Goal: Task Accomplishment & Management: Manage account settings

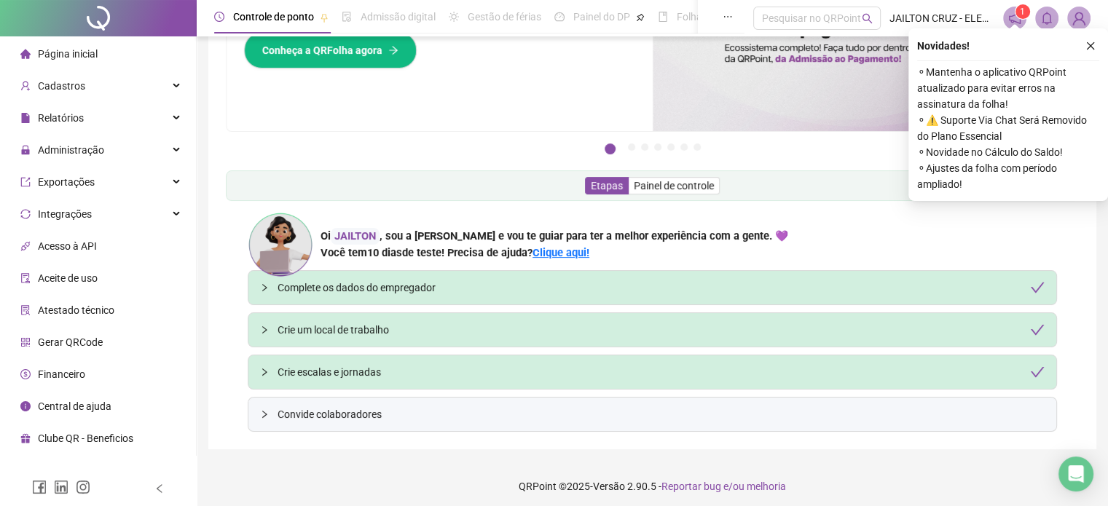
scroll to position [114, 0]
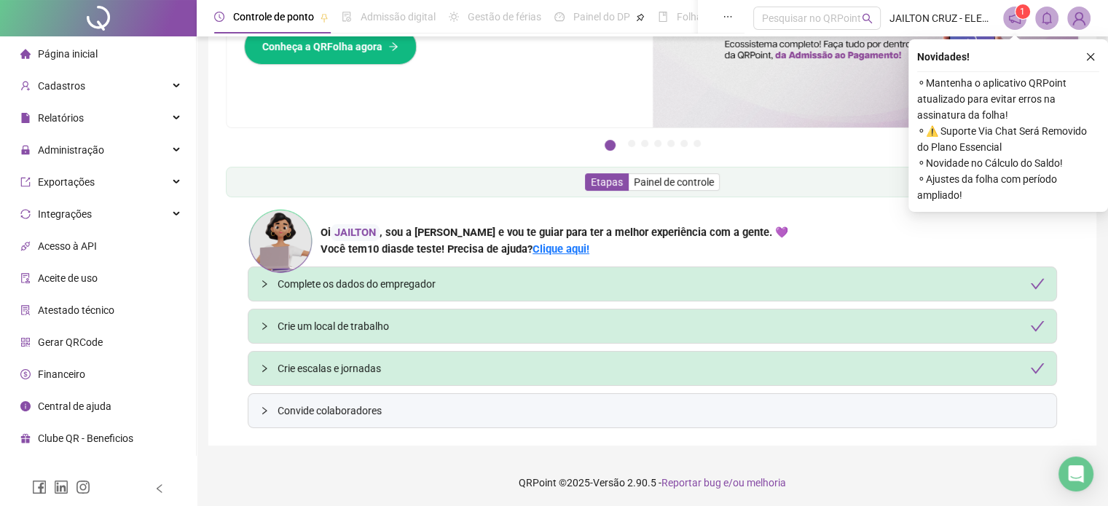
click at [350, 412] on span "Convide colaboradores" at bounding box center [661, 411] width 767 height 16
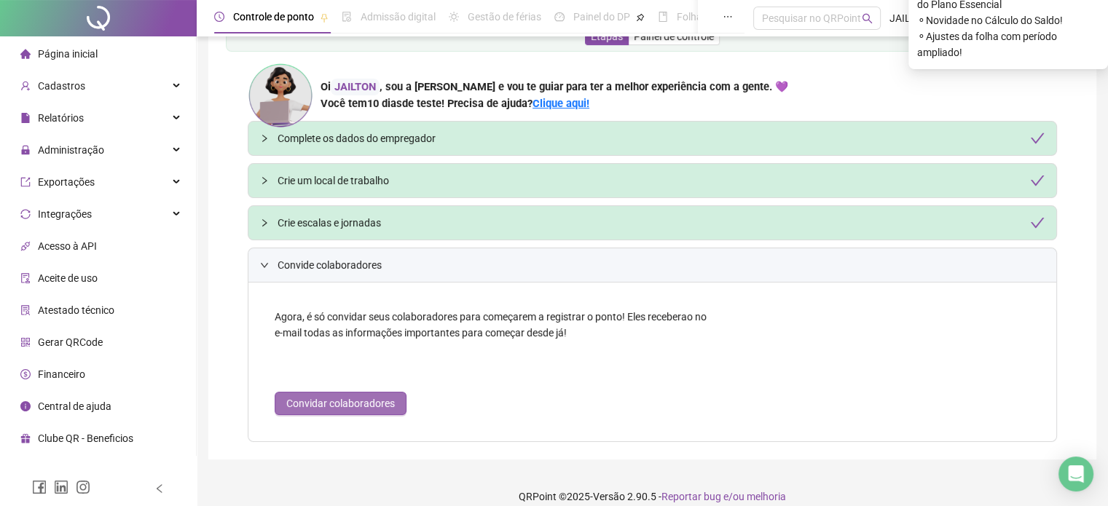
scroll to position [274, 0]
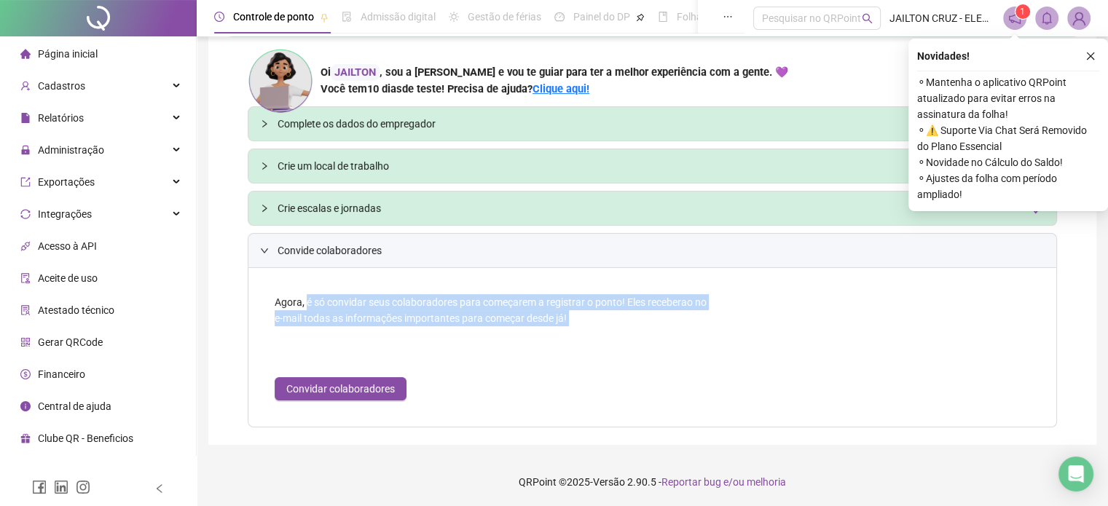
drag, startPoint x: 307, startPoint y: 307, endPoint x: 482, endPoint y: 331, distance: 177.3
click at [482, 331] on div "Agora, é só convidar seus colaboradores para começarem a registrar o ponto! Ele…" at bounding box center [493, 347] width 466 height 135
click at [498, 324] on div "Agora, é só convidar seus colaboradores para começarem a registrar o ponto! Ele…" at bounding box center [493, 347] width 466 height 135
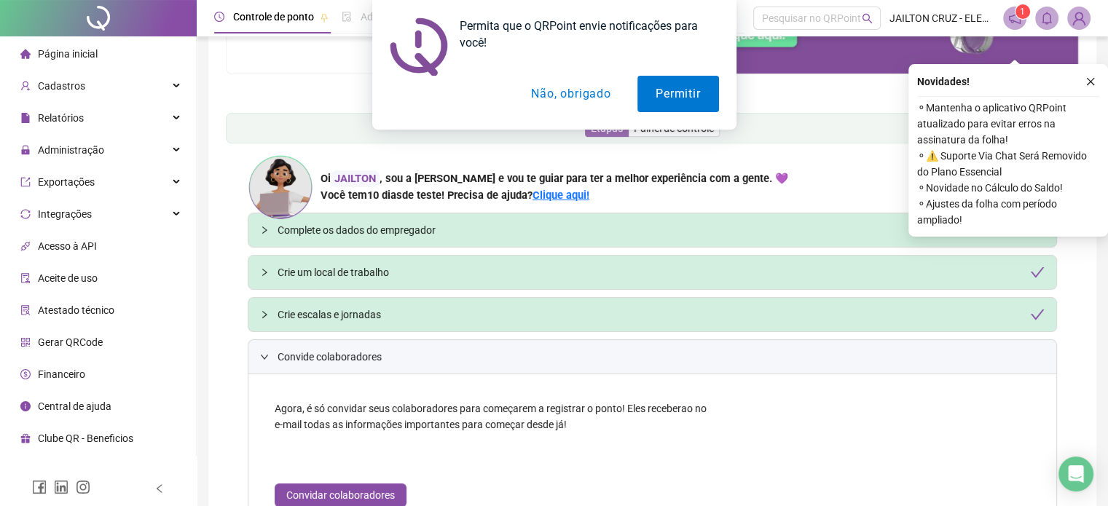
scroll to position [128, 0]
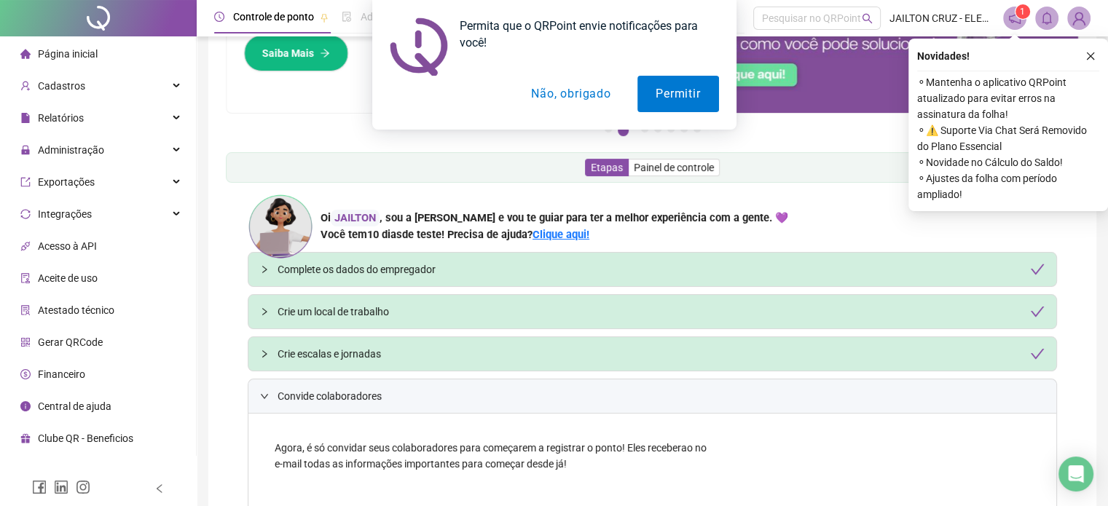
click at [586, 98] on button "Não, obrigado" at bounding box center [571, 94] width 116 height 36
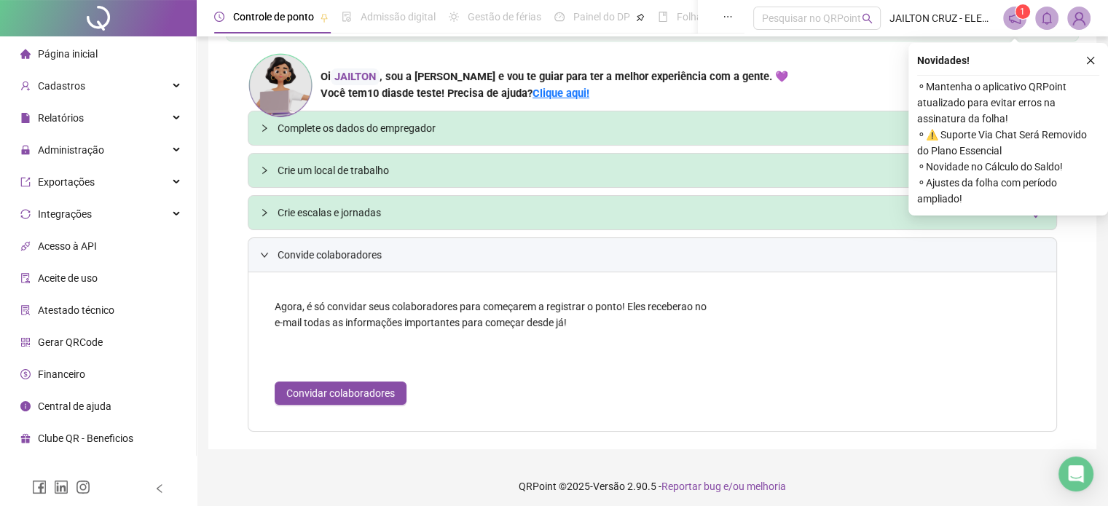
scroll to position [274, 0]
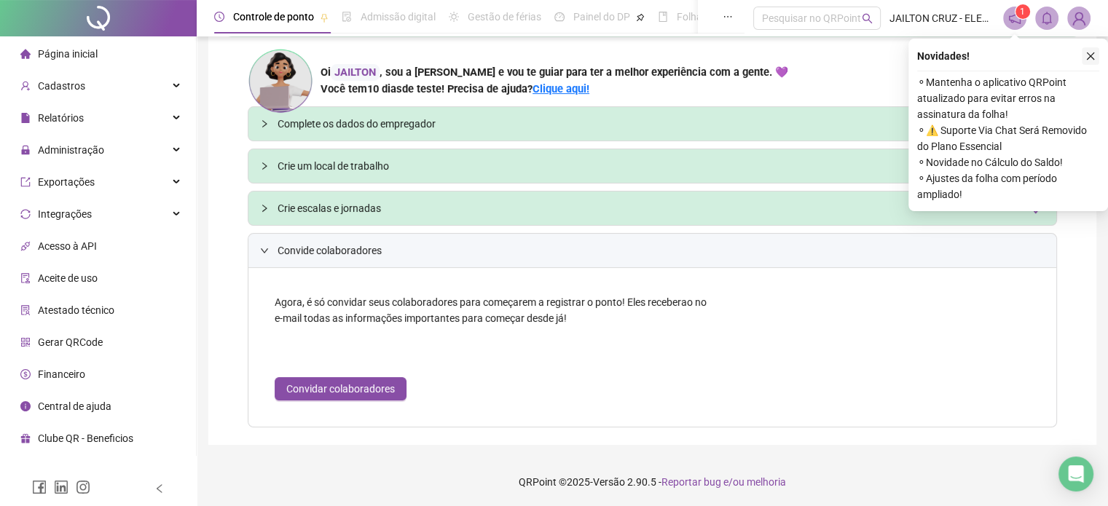
click at [1096, 55] on button "button" at bounding box center [1090, 55] width 17 height 17
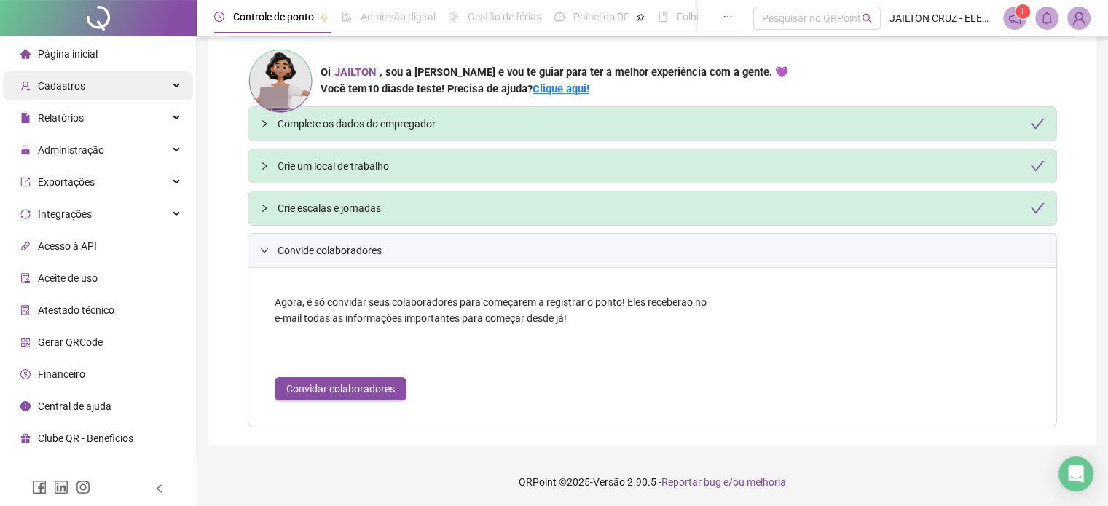
click at [117, 86] on div "Cadastros" at bounding box center [98, 85] width 190 height 29
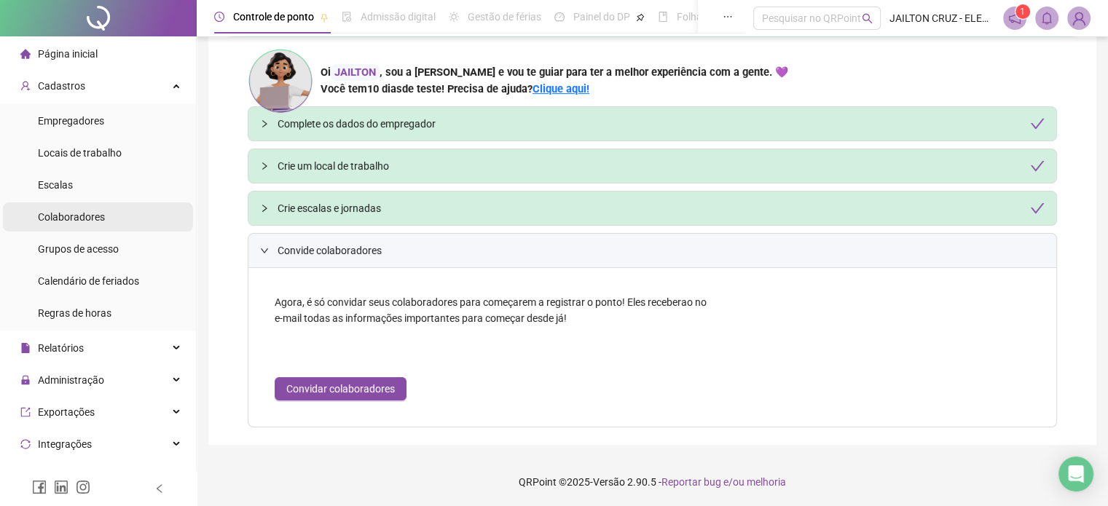
click at [99, 227] on div "Colaboradores" at bounding box center [71, 217] width 67 height 29
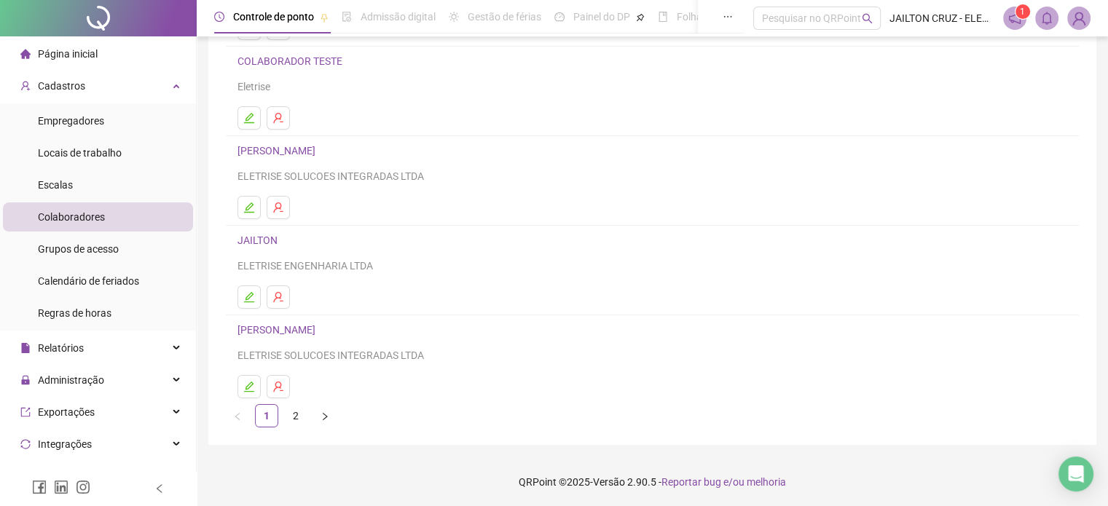
scroll to position [197, 0]
click at [290, 416] on link "2" at bounding box center [296, 415] width 22 height 22
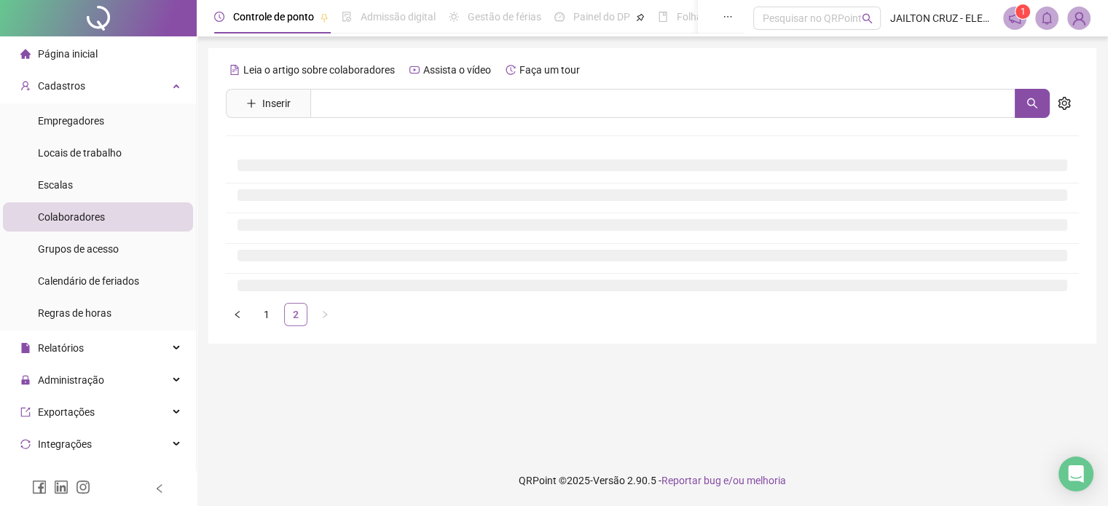
scroll to position [0, 0]
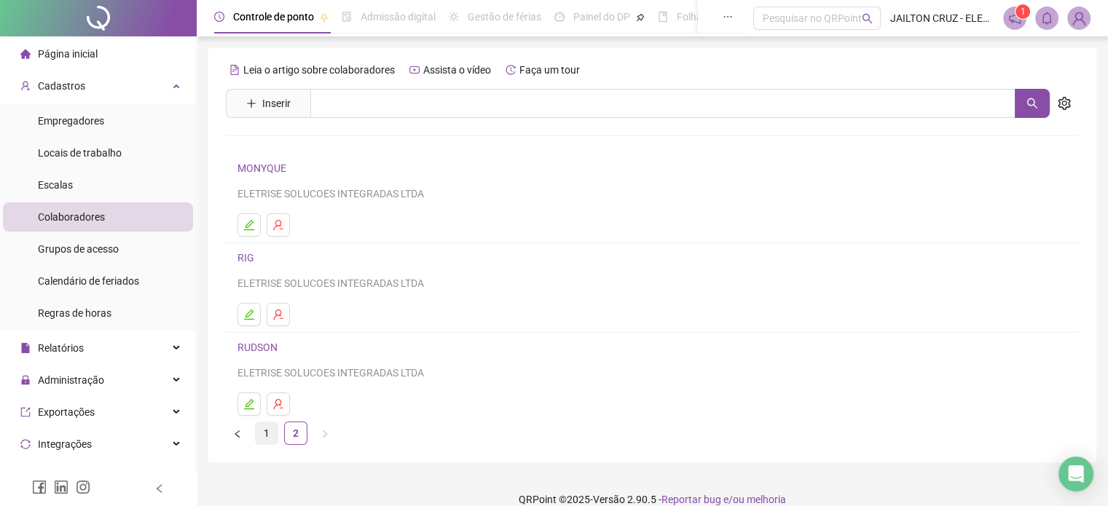
click at [271, 436] on link "1" at bounding box center [267, 434] width 22 height 22
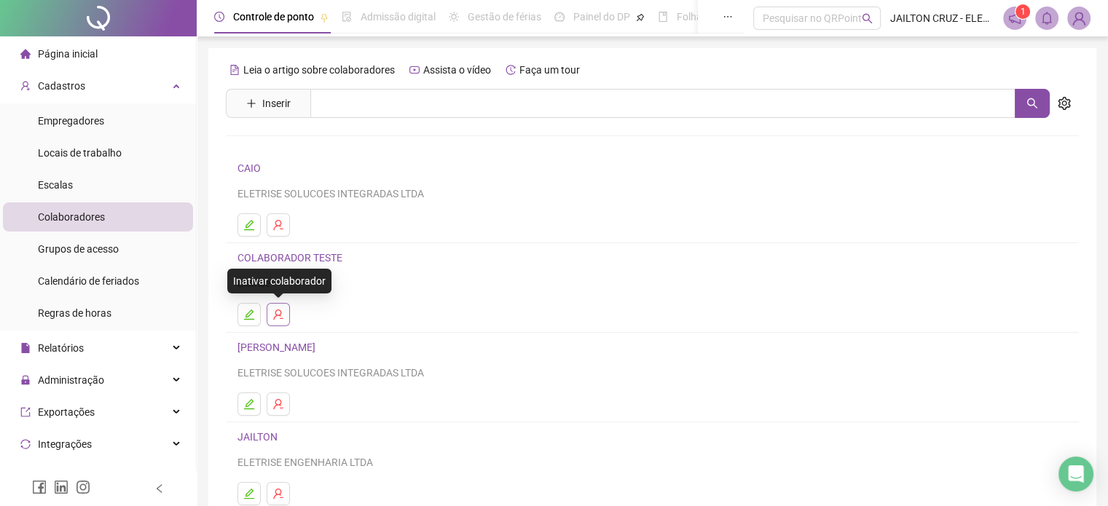
click at [279, 314] on icon "user-delete" at bounding box center [277, 315] width 9 height 10
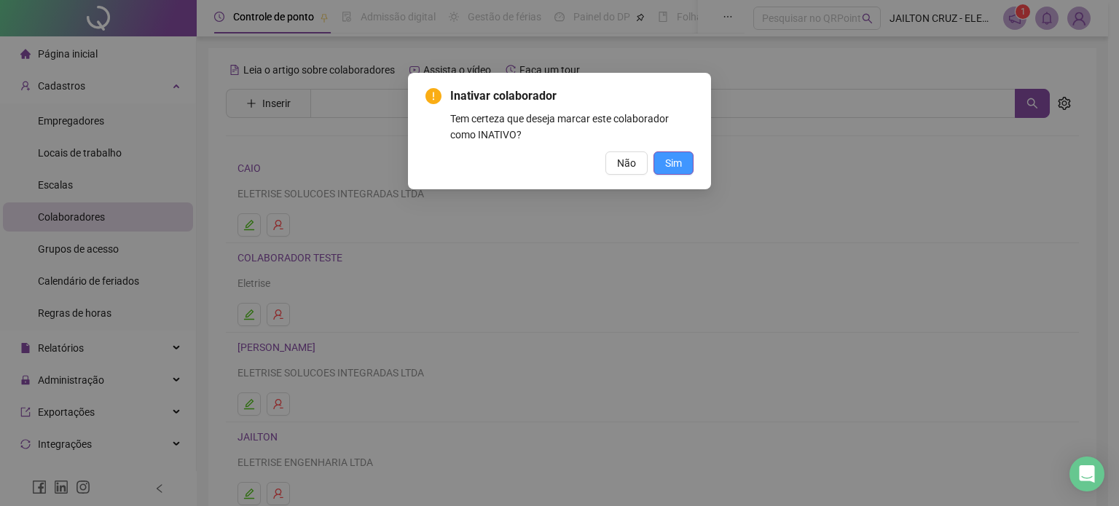
click at [663, 162] on button "Sim" at bounding box center [673, 163] width 40 height 23
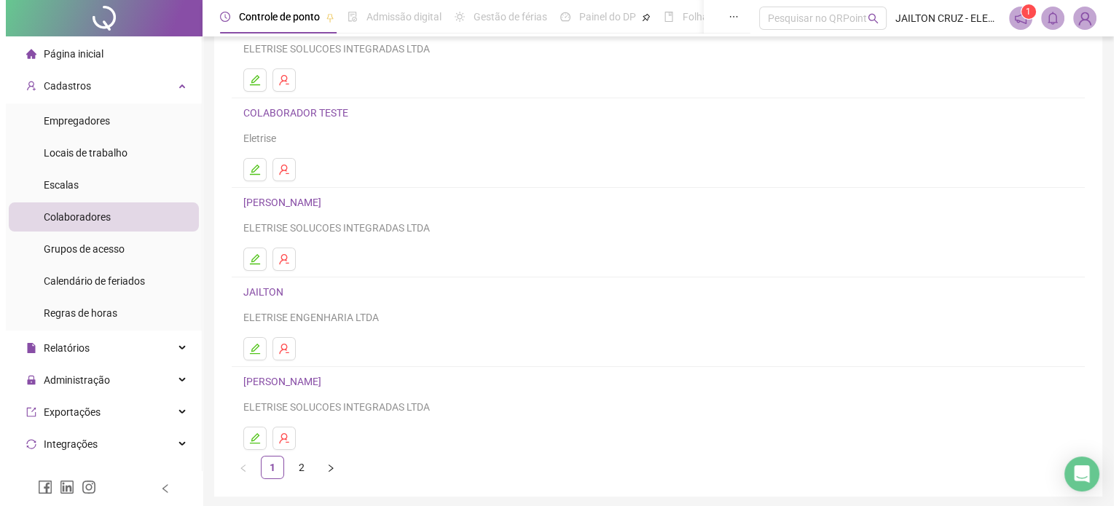
scroll to position [146, 0]
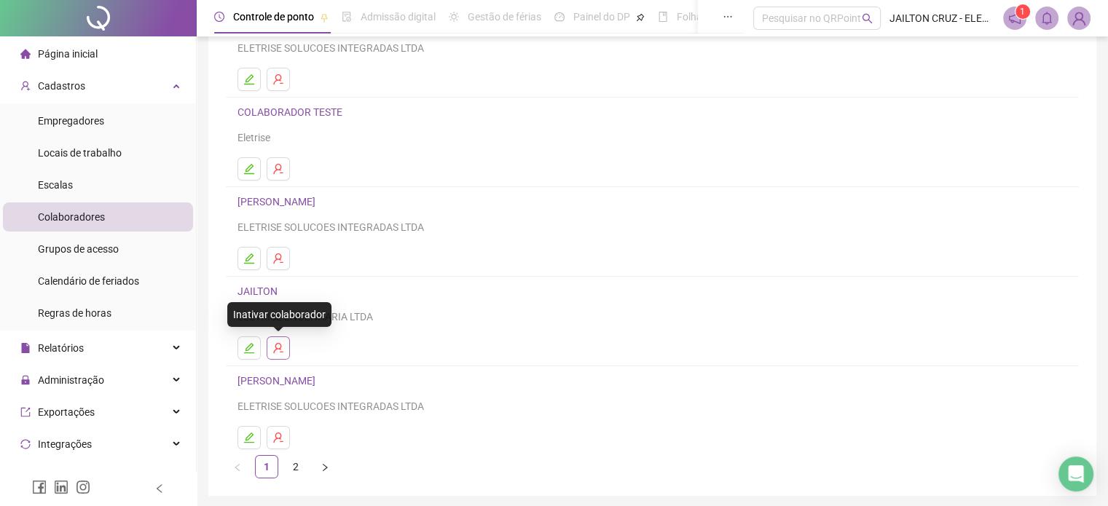
click at [280, 355] on button "button" at bounding box center [278, 348] width 23 height 23
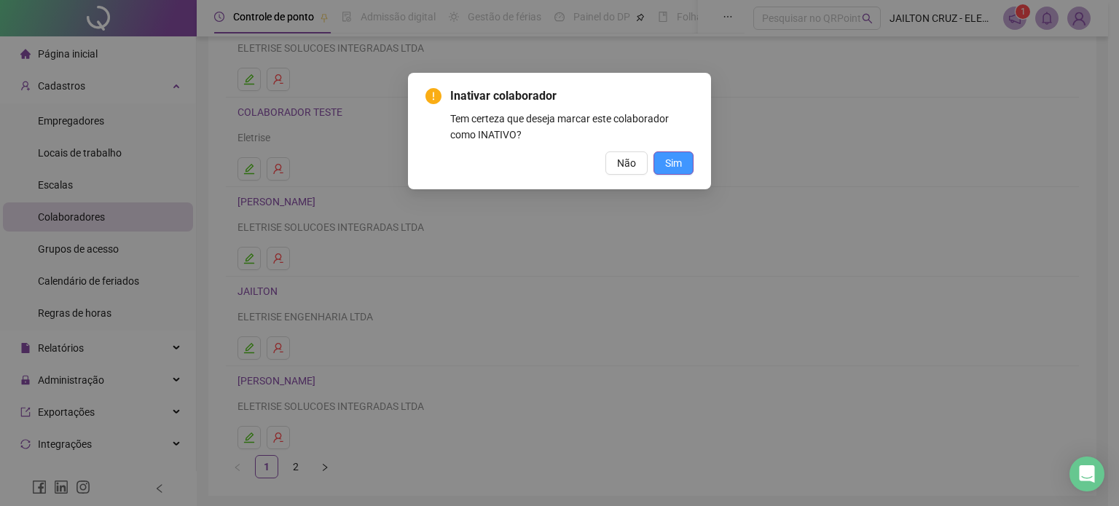
click at [667, 162] on span "Sim" at bounding box center [673, 163] width 17 height 16
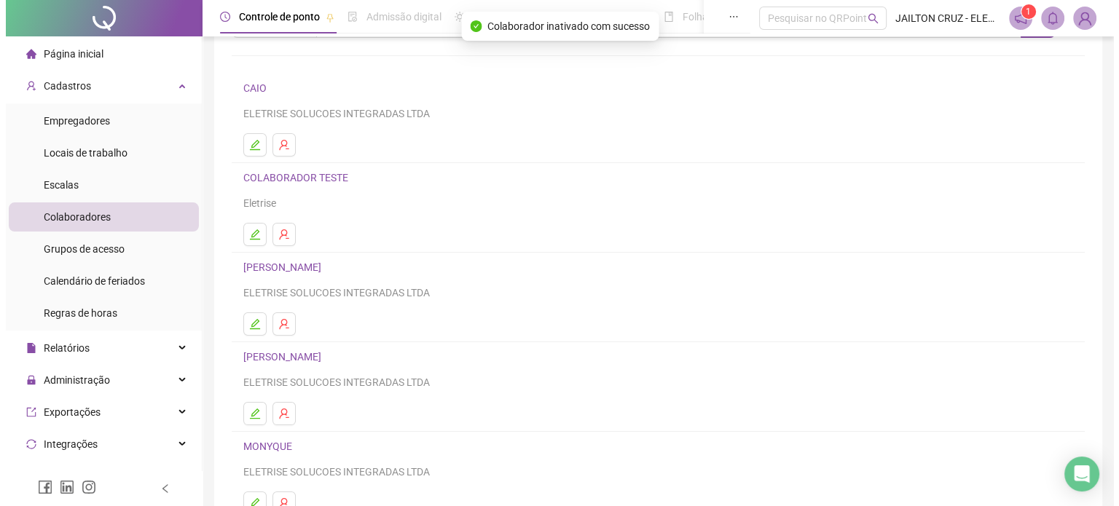
scroll to position [52, 0]
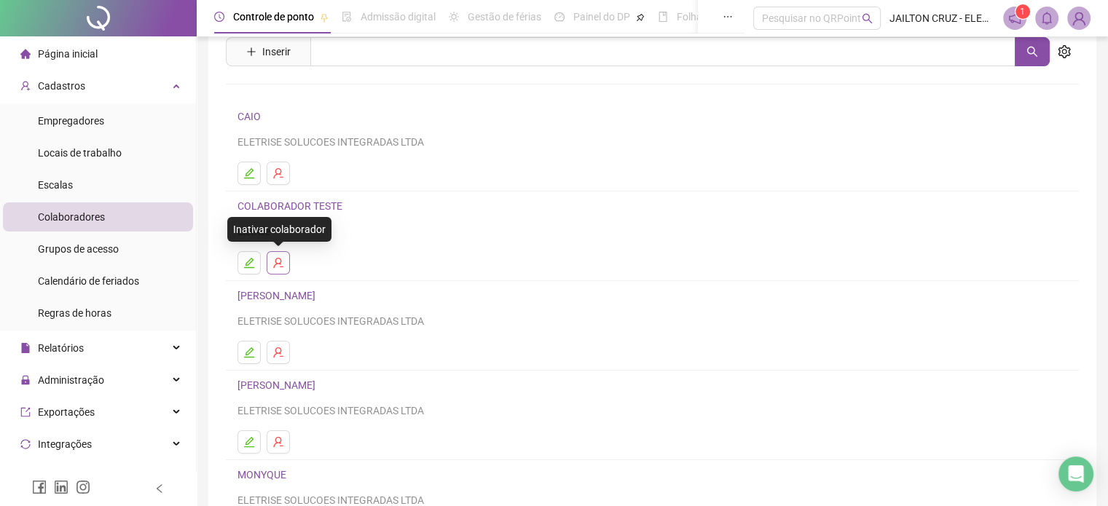
click at [283, 259] on icon "user-delete" at bounding box center [278, 263] width 12 height 12
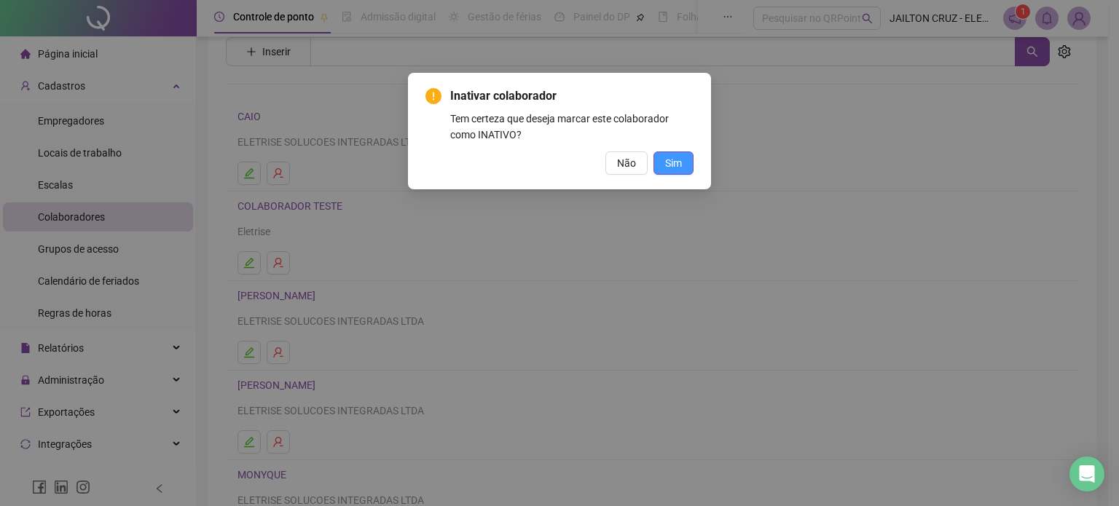
click at [674, 158] on span "Sim" at bounding box center [673, 163] width 17 height 16
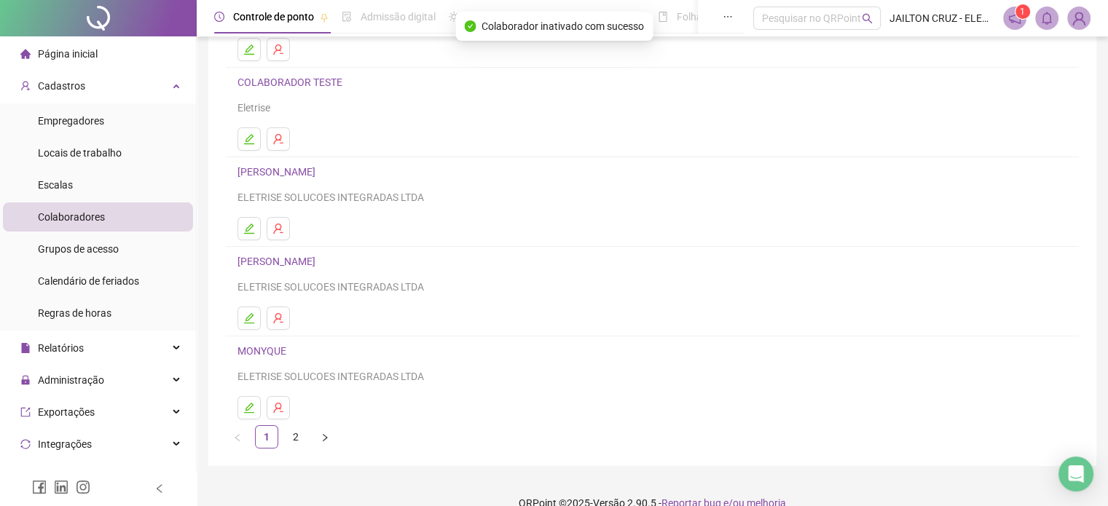
scroll to position [197, 0]
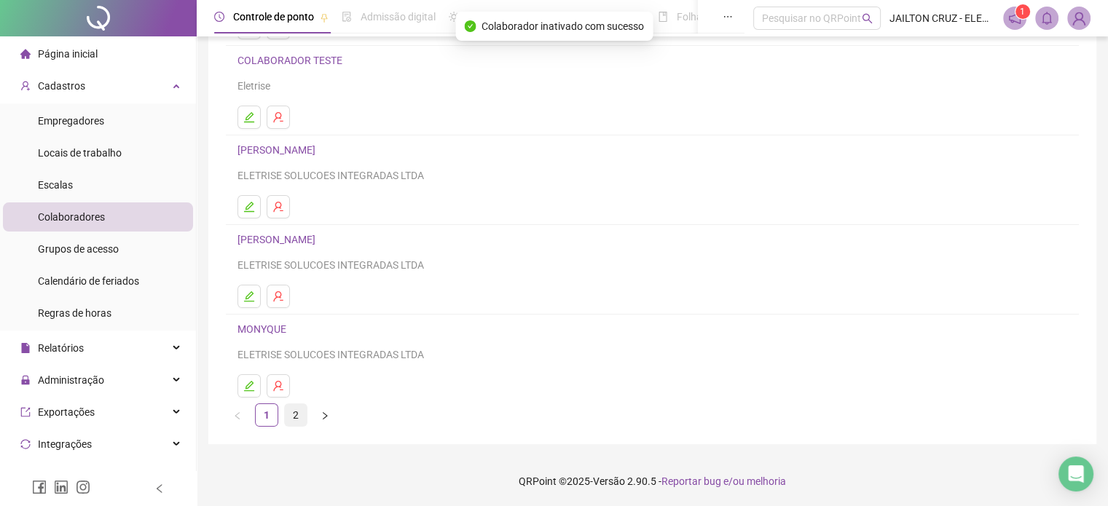
click at [294, 411] on link "2" at bounding box center [296, 415] width 22 height 22
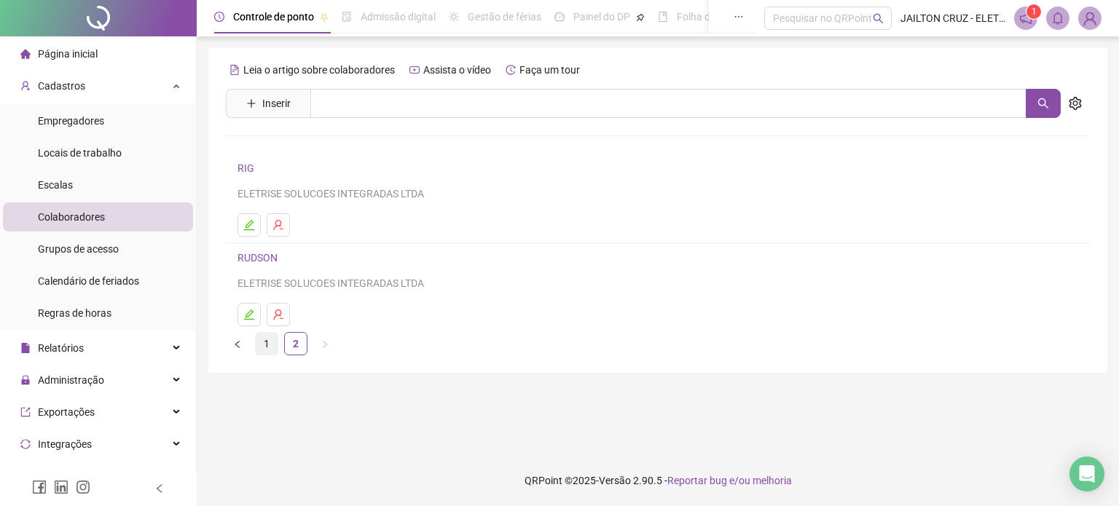
click at [275, 345] on link "1" at bounding box center [267, 344] width 22 height 22
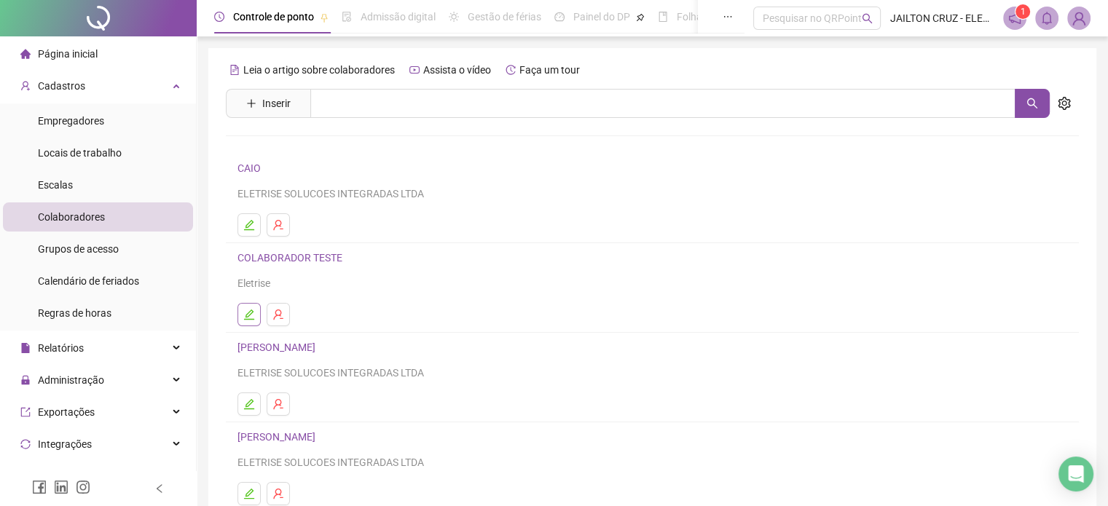
click at [251, 316] on icon "edit" at bounding box center [249, 315] width 12 height 12
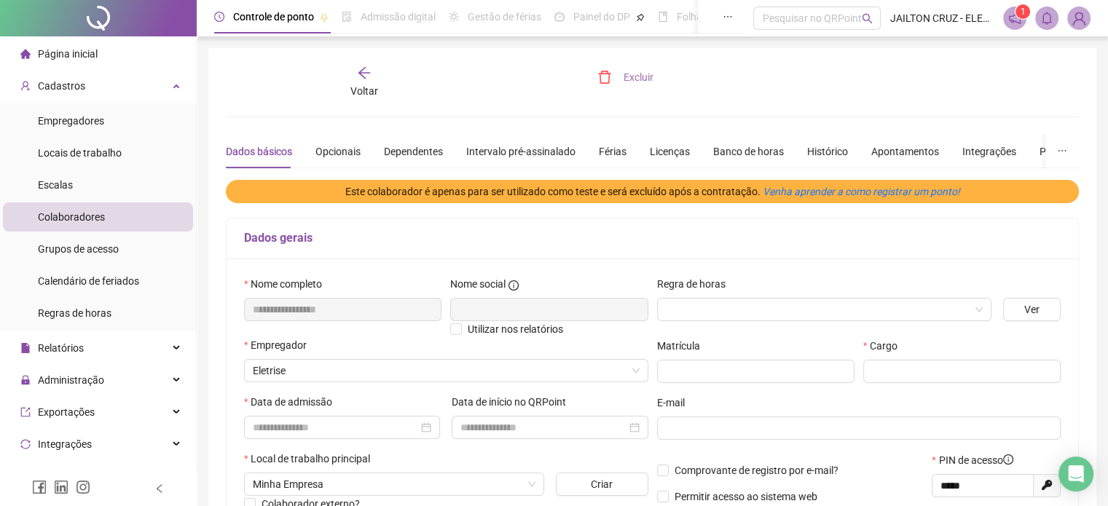
click at [619, 71] on button "Excluir" at bounding box center [625, 77] width 78 height 23
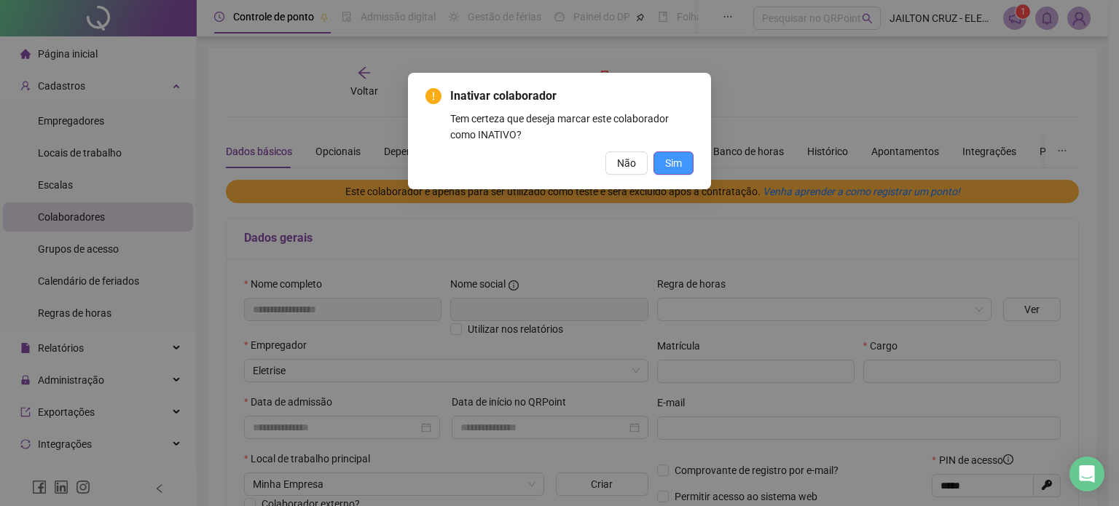
click at [663, 168] on button "Sim" at bounding box center [673, 163] width 40 height 23
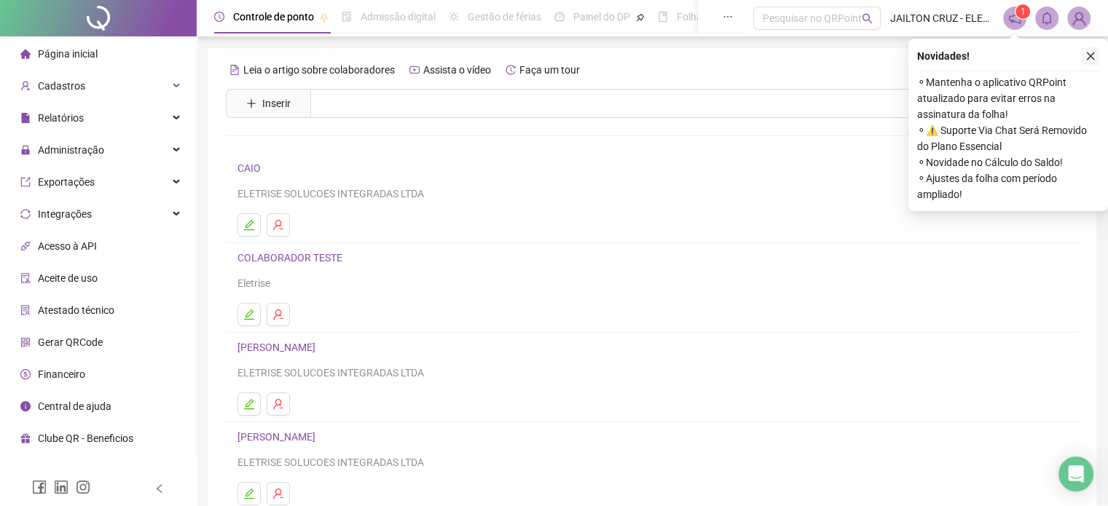
click at [1093, 58] on icon "close" at bounding box center [1090, 56] width 10 height 10
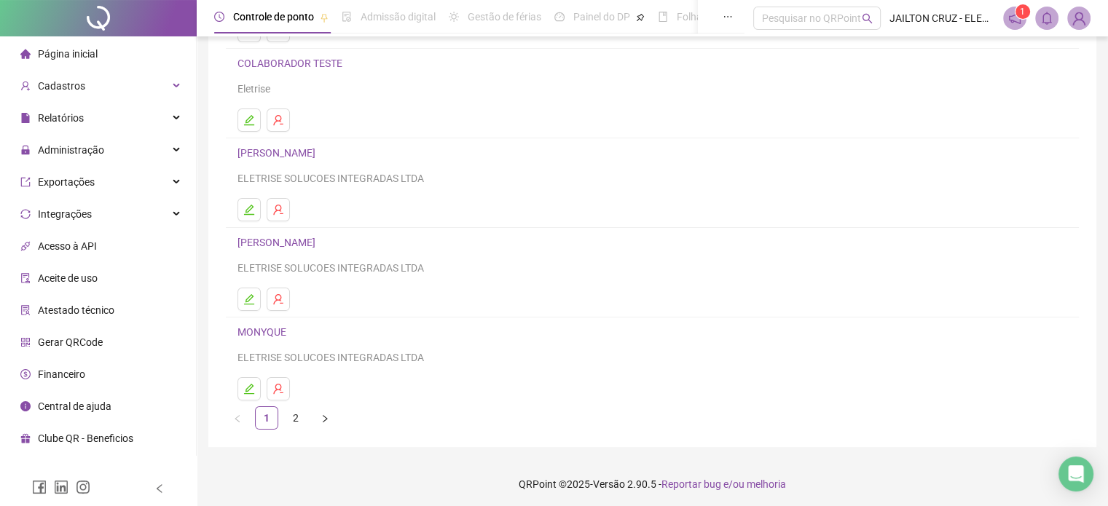
scroll to position [197, 0]
click at [294, 413] on link "2" at bounding box center [296, 415] width 22 height 22
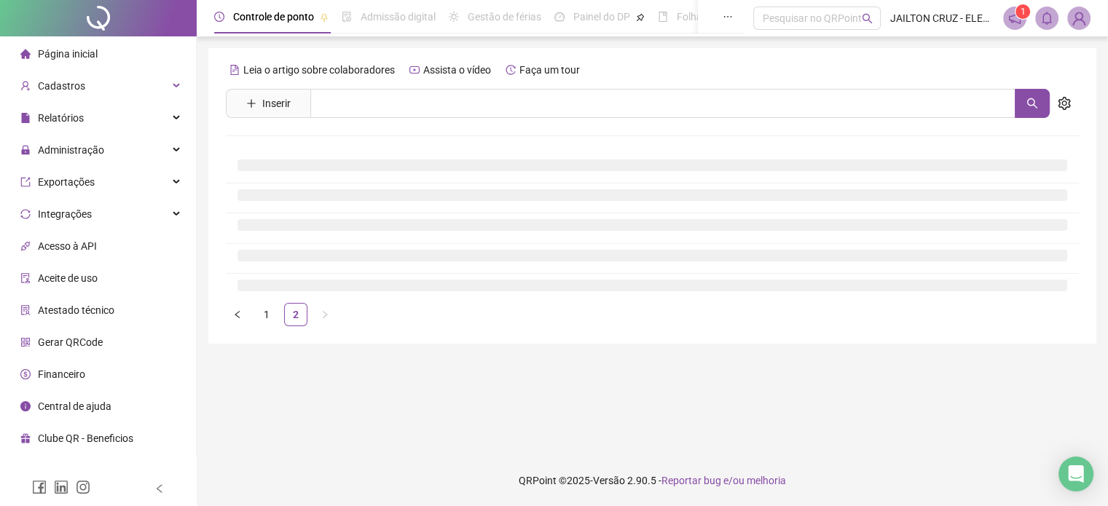
scroll to position [0, 0]
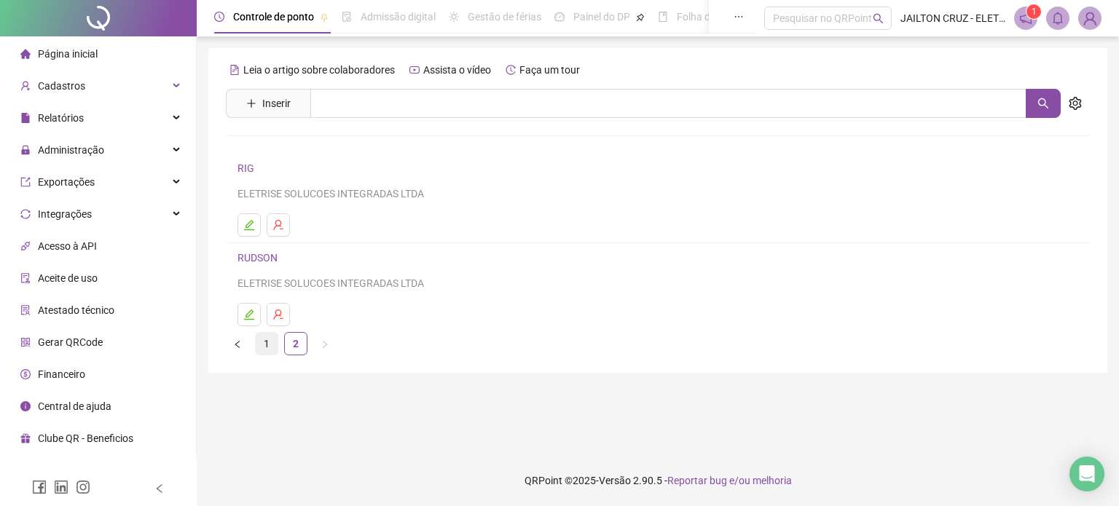
click at [274, 347] on link "1" at bounding box center [267, 344] width 22 height 22
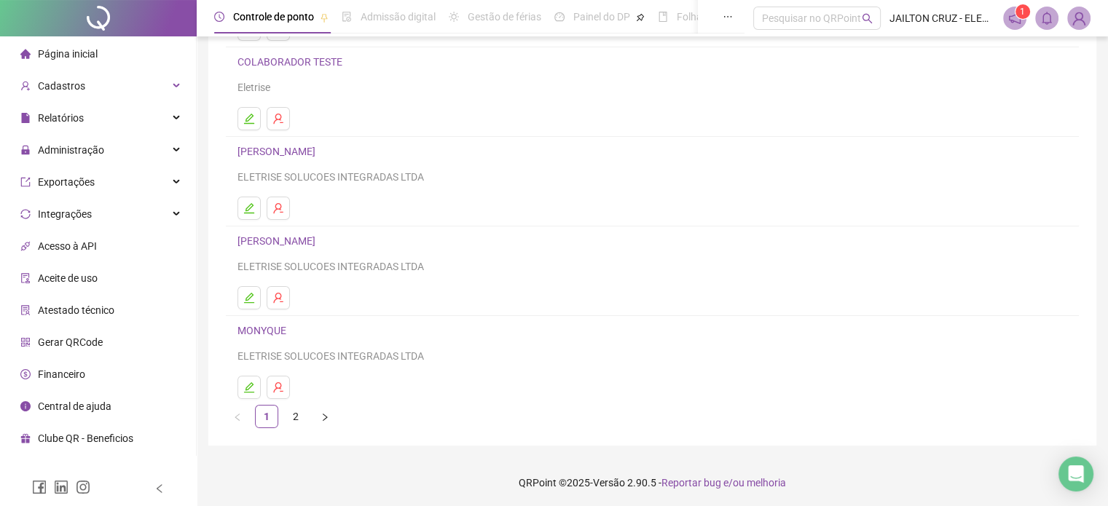
scroll to position [197, 0]
click at [292, 410] on link "2" at bounding box center [296, 415] width 22 height 22
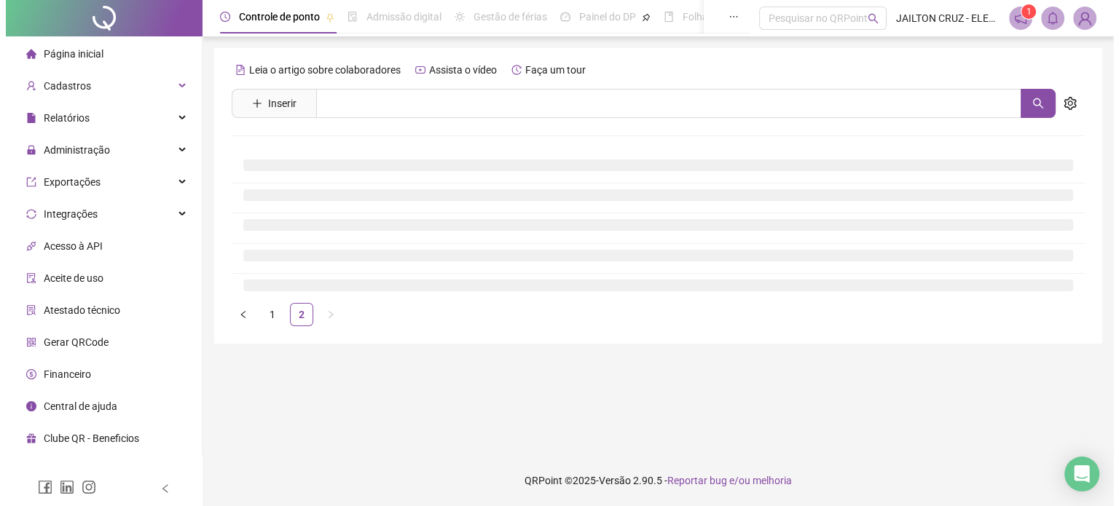
scroll to position [0, 0]
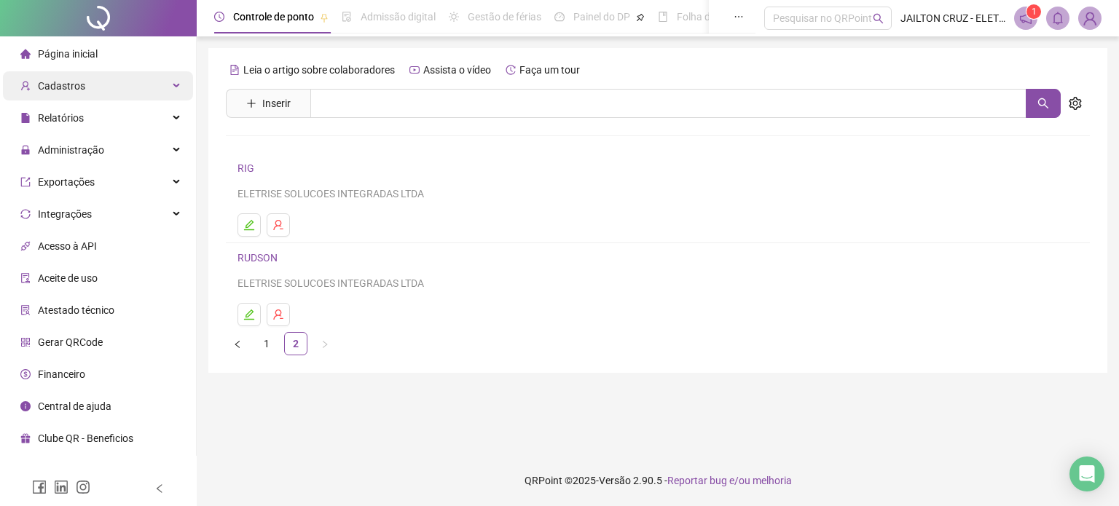
click at [160, 90] on div "Cadastros" at bounding box center [98, 85] width 190 height 29
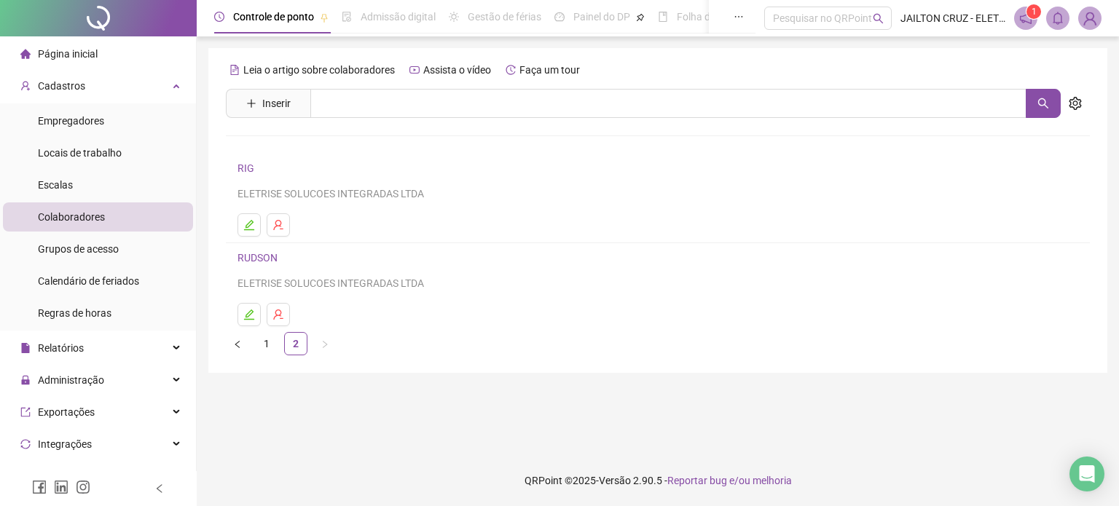
click at [90, 220] on span "Colaboradores" at bounding box center [71, 217] width 67 height 12
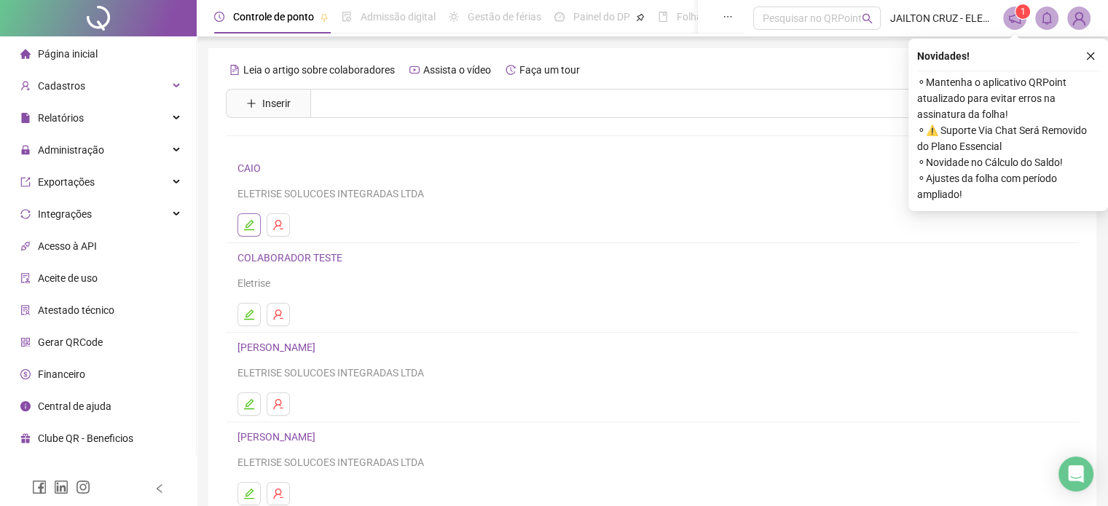
click at [251, 227] on icon "edit" at bounding box center [249, 225] width 12 height 12
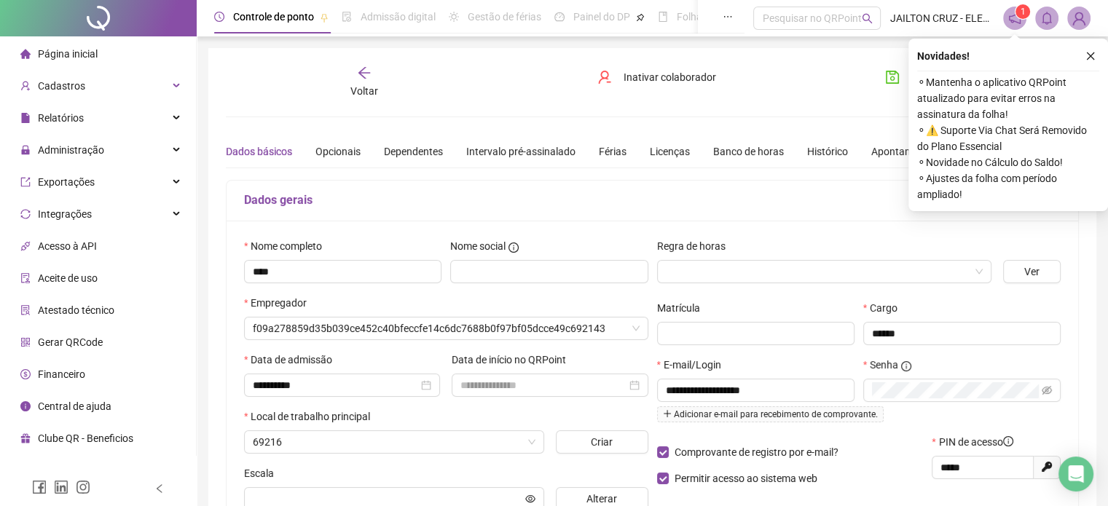
type input "******"
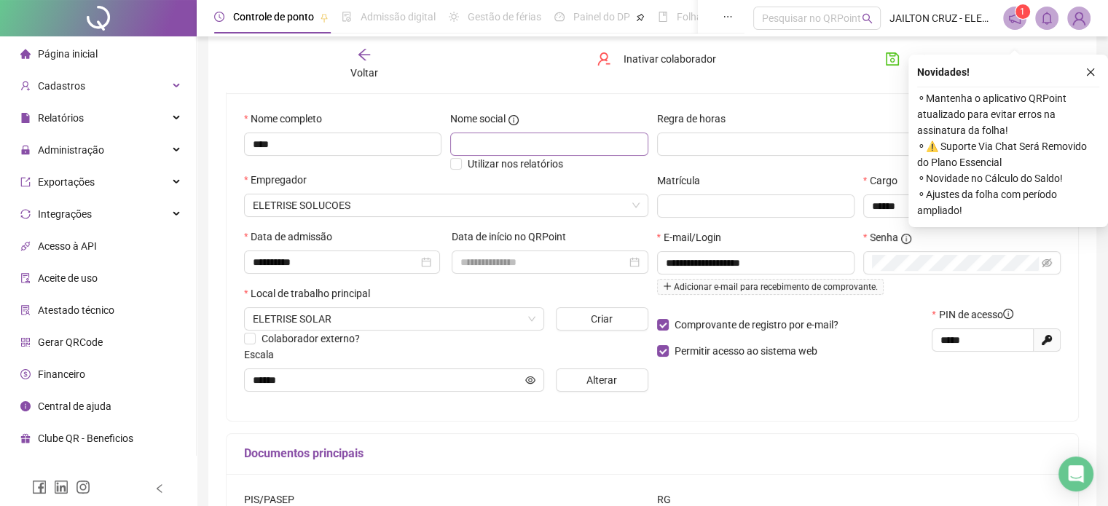
scroll to position [146, 0]
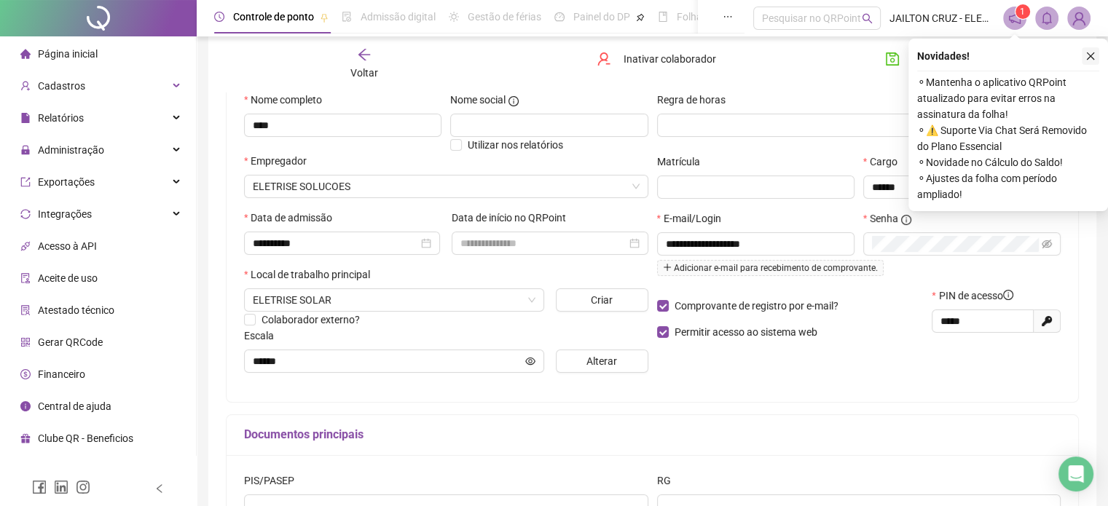
click at [1096, 56] on button "button" at bounding box center [1090, 55] width 17 height 17
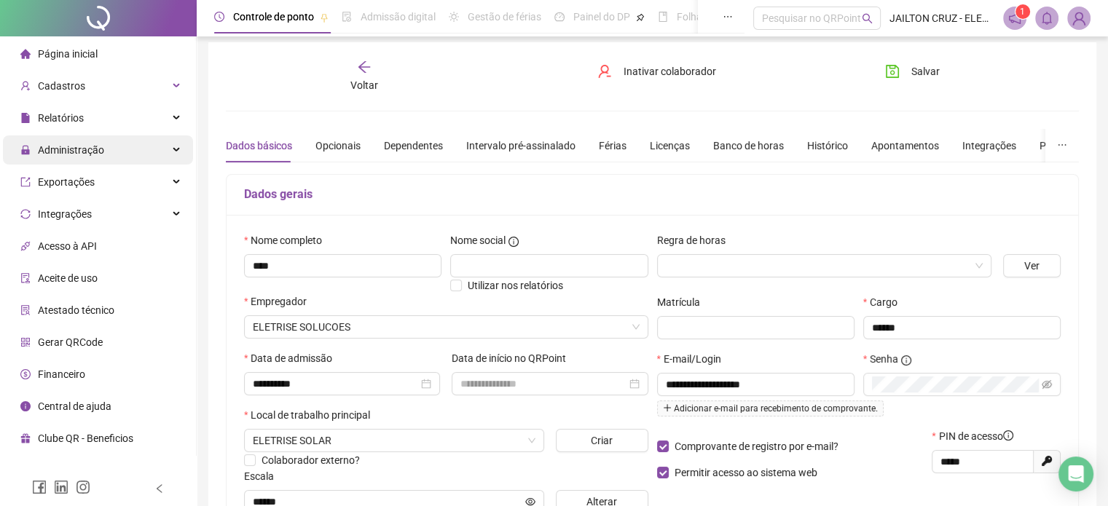
scroll to position [0, 0]
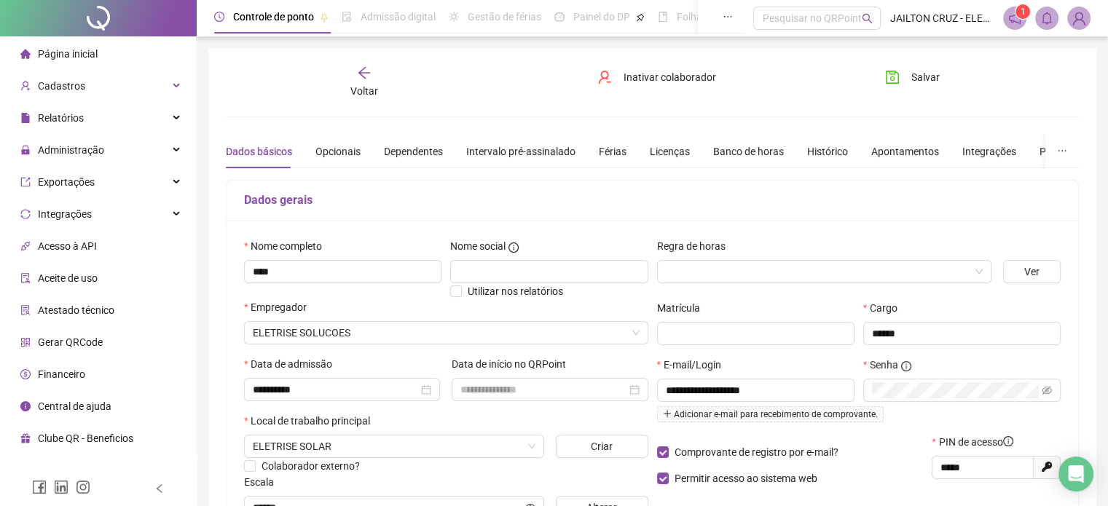
click at [363, 78] on icon "arrow-left" at bounding box center [364, 73] width 15 height 15
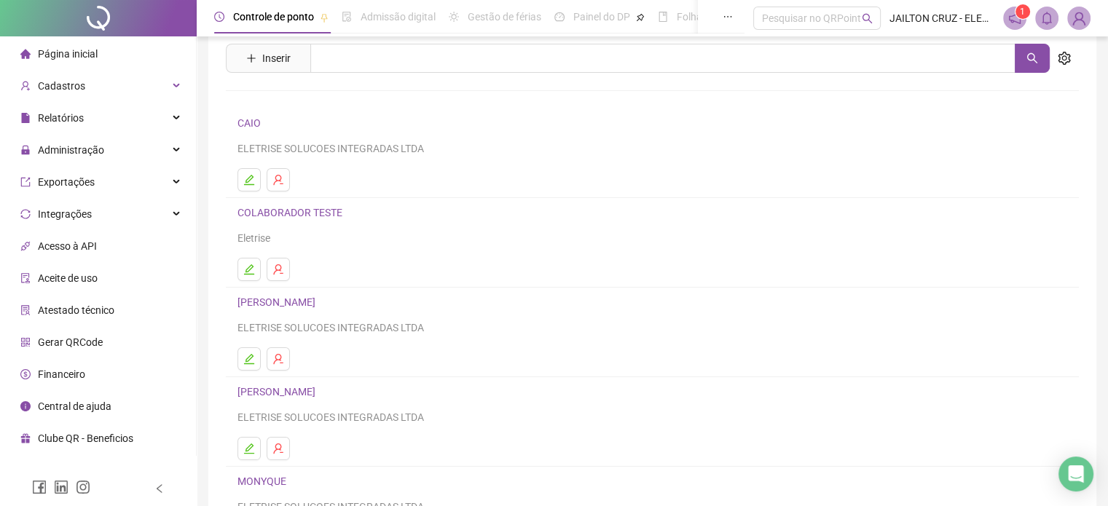
scroll to position [73, 0]
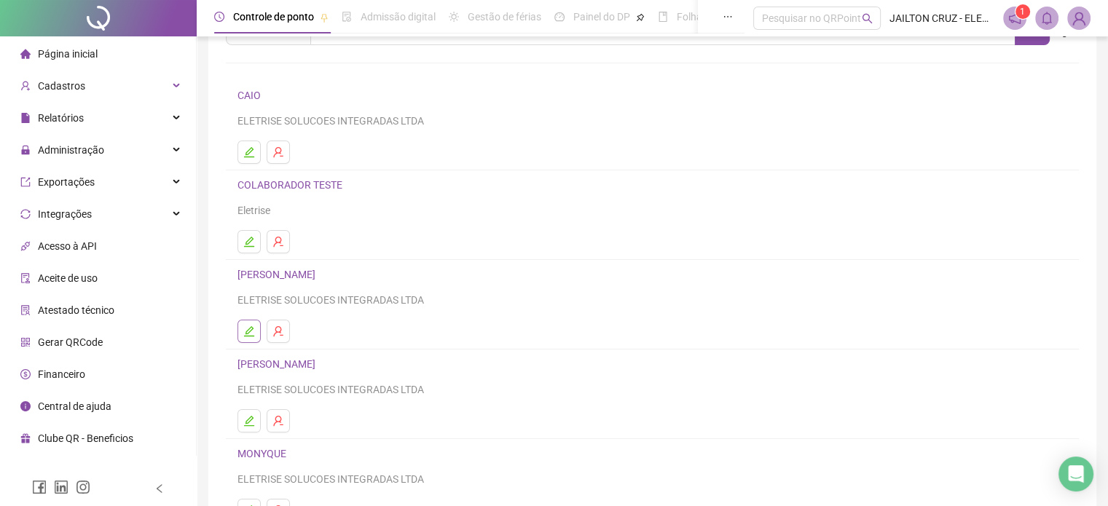
click at [254, 339] on button "button" at bounding box center [248, 331] width 23 height 23
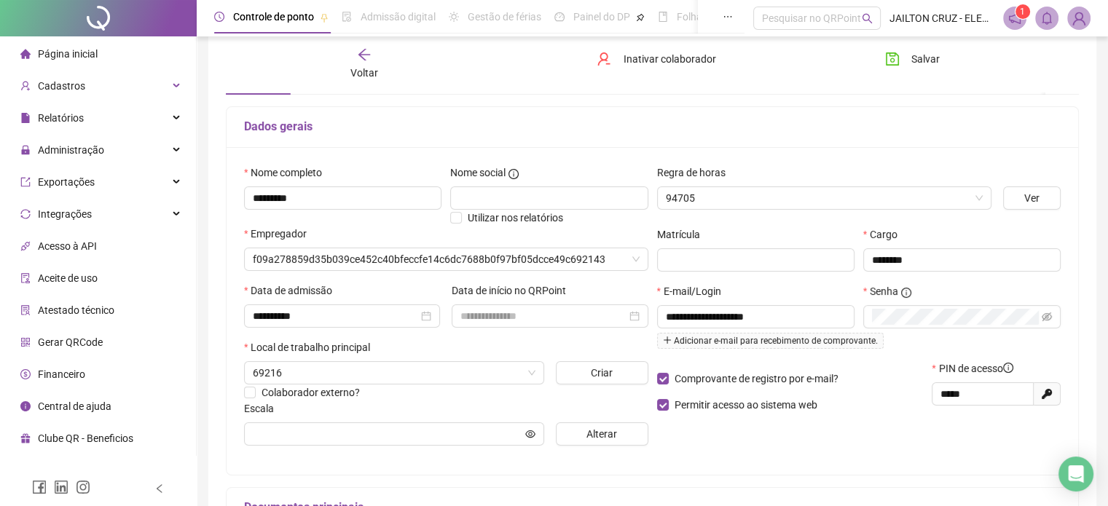
scroll to position [80, 0]
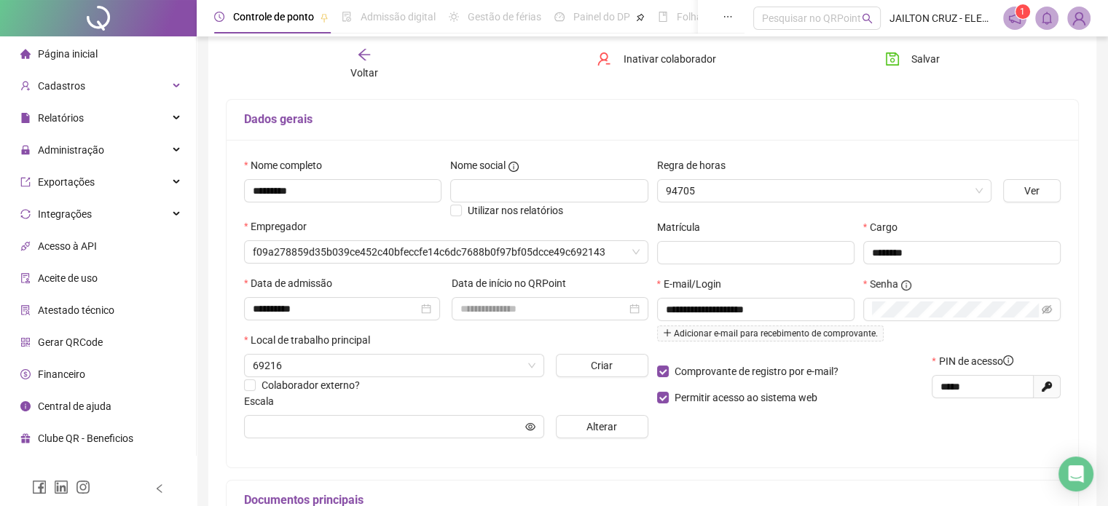
type input "**********"
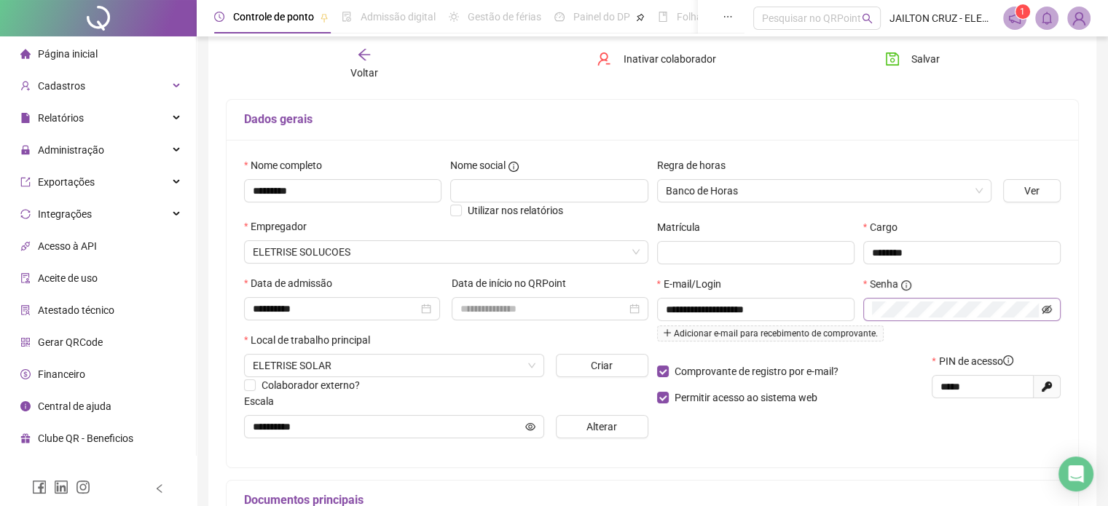
click at [1047, 306] on icon "eye-invisible" at bounding box center [1047, 309] width 10 height 9
click at [1047, 305] on icon "eye" at bounding box center [1047, 310] width 10 height 10
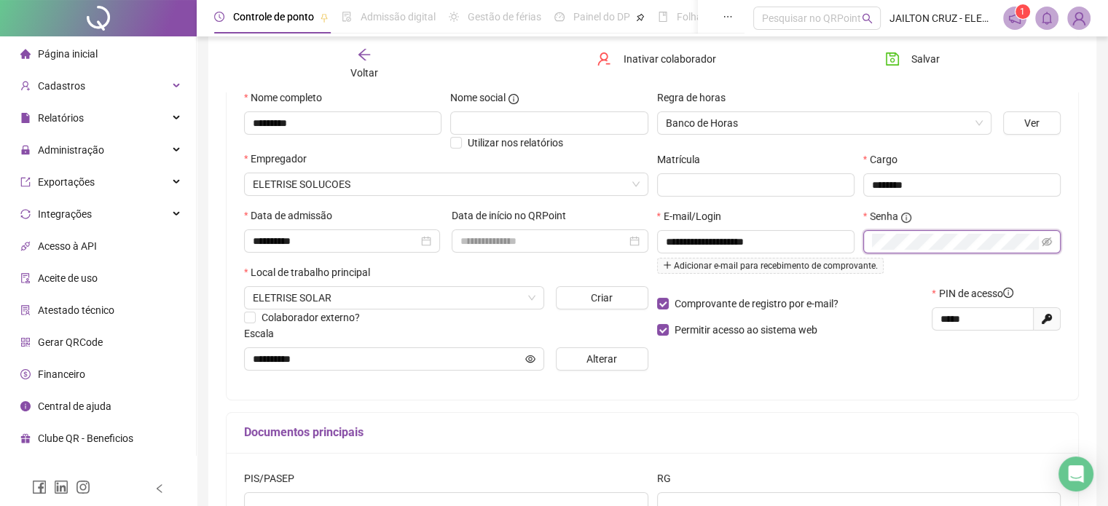
scroll to position [106, 0]
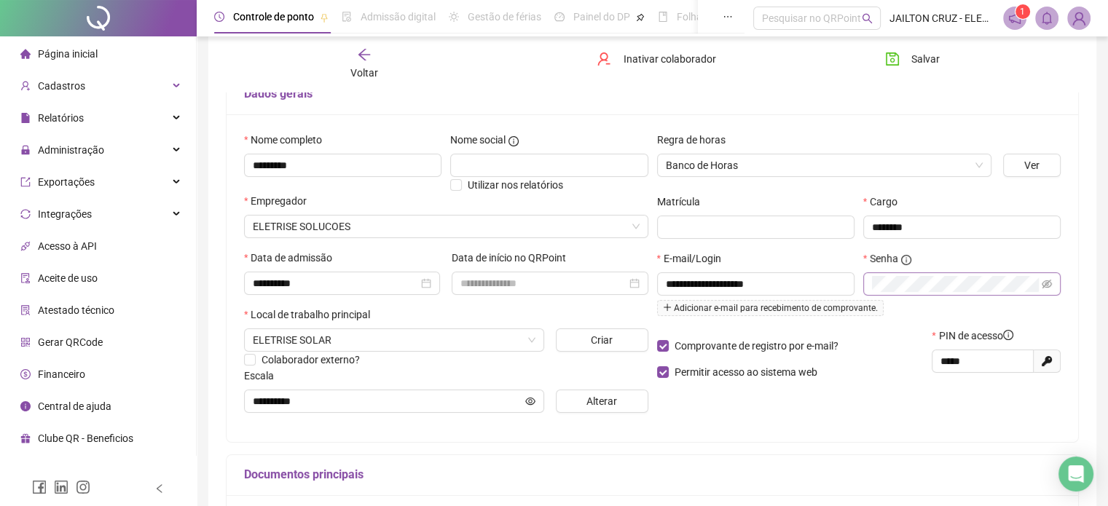
click at [364, 67] on span "Voltar" at bounding box center [364, 73] width 28 height 12
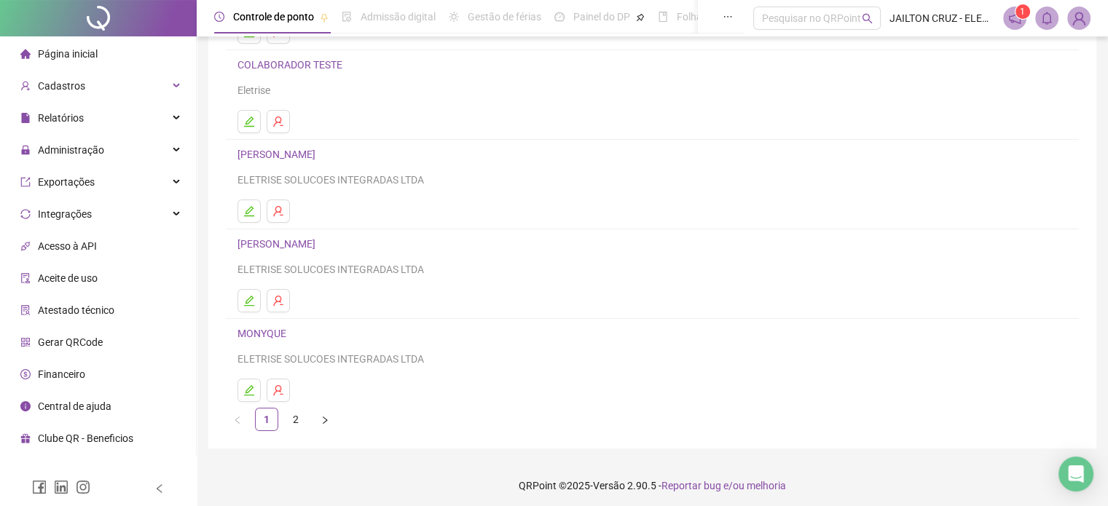
scroll to position [197, 0]
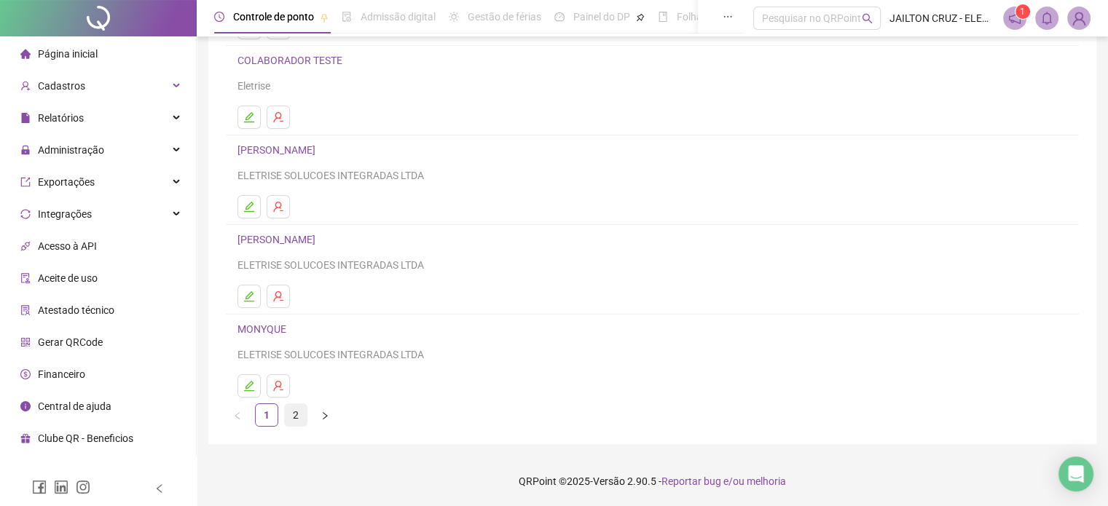
click at [291, 415] on link "2" at bounding box center [296, 415] width 22 height 22
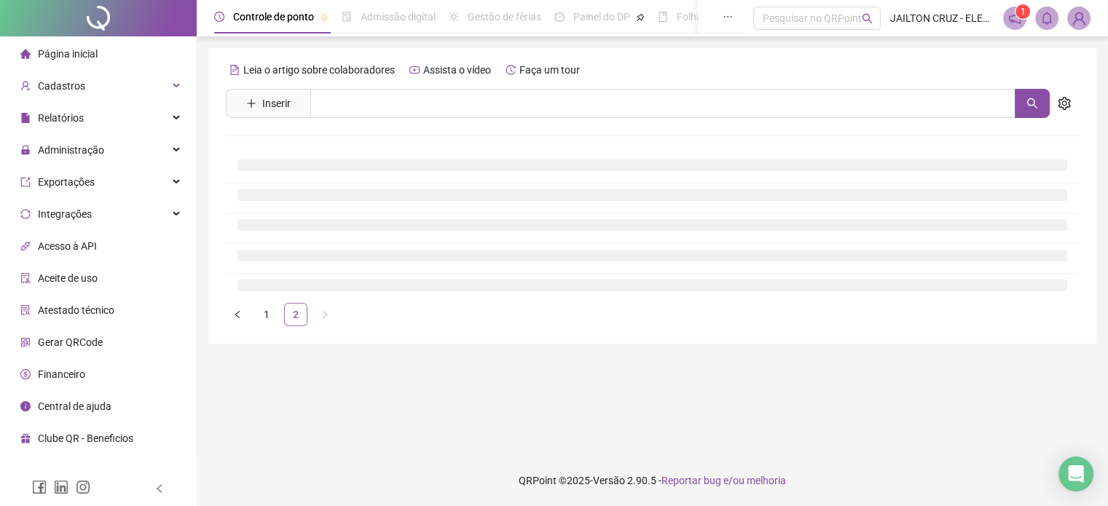
scroll to position [0, 0]
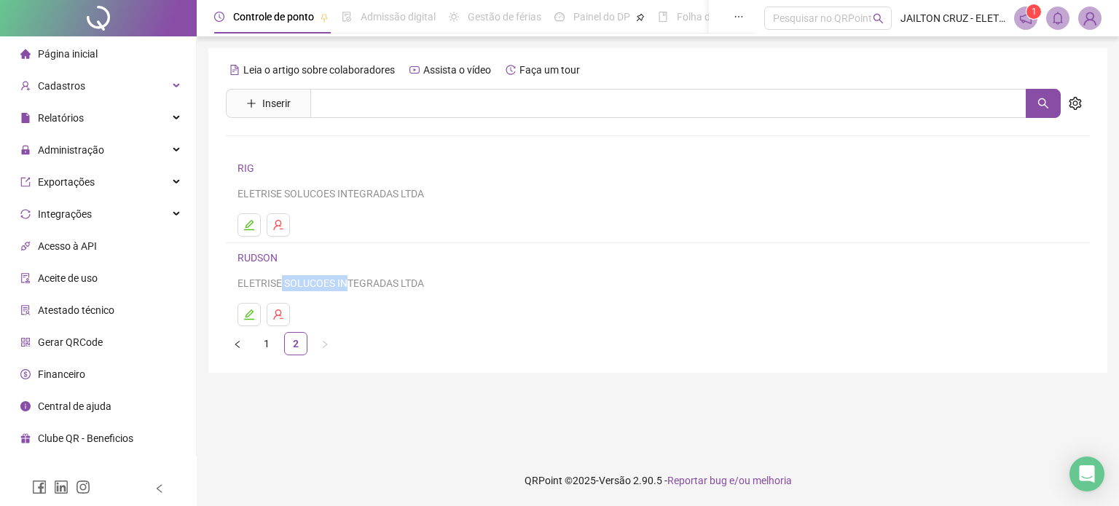
drag, startPoint x: 275, startPoint y: 282, endPoint x: 344, endPoint y: 284, distance: 68.5
click at [344, 284] on div "ELETRISE SOLUCOES INTEGRADAS LTDA" at bounding box center [657, 283] width 841 height 16
click at [429, 412] on main "Leia o artigo sobre colaboradores Assista o vídeo Faça um tour Inserir Nenhum r…" at bounding box center [657, 246] width 899 height 396
click at [262, 348] on link "1" at bounding box center [267, 344] width 22 height 22
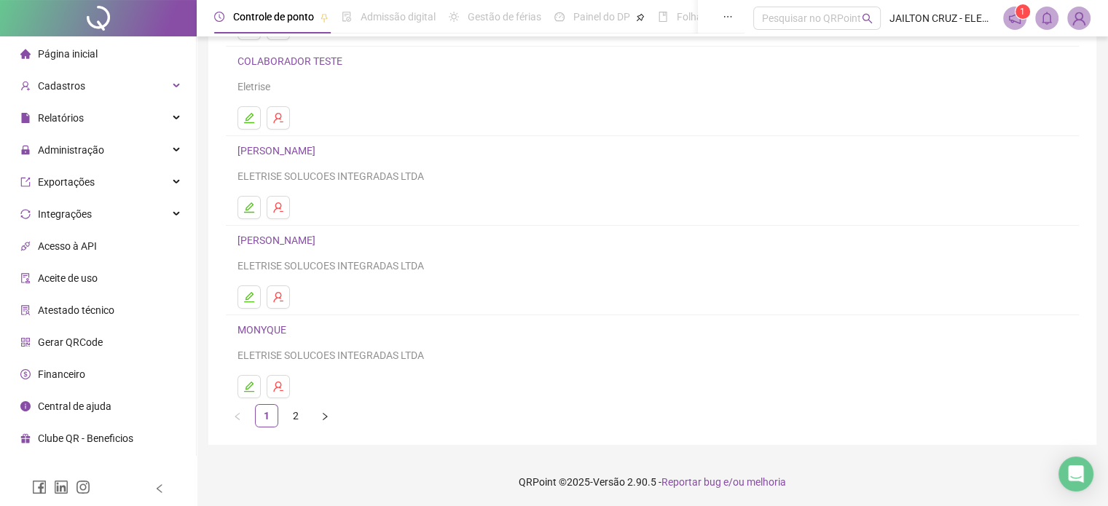
scroll to position [197, 0]
